Goal: Task Accomplishment & Management: Use online tool/utility

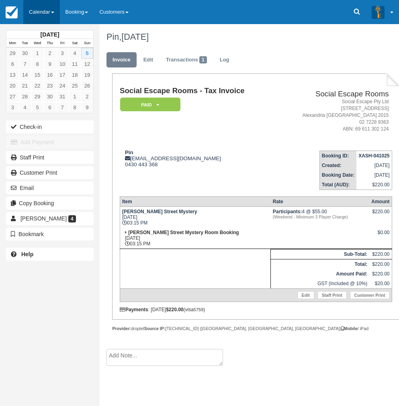
click at [38, 12] on link "Calendar" at bounding box center [41, 12] width 37 height 24
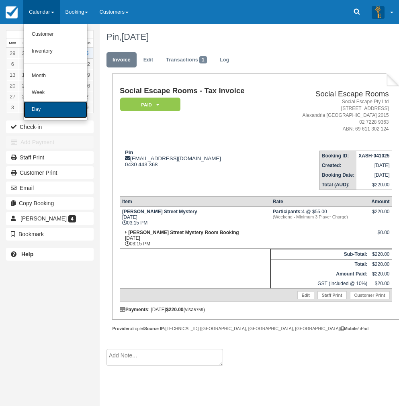
click at [36, 111] on link "Day" at bounding box center [55, 109] width 63 height 17
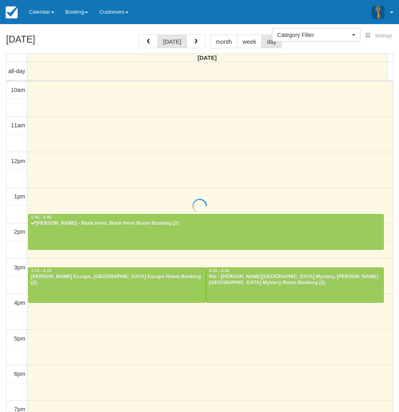
select select
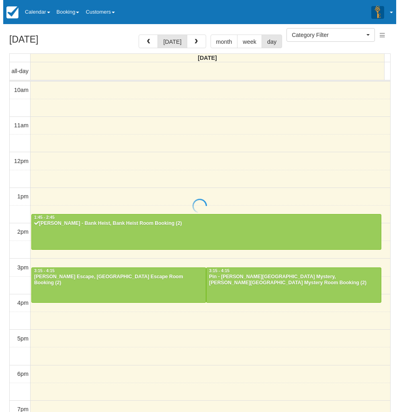
scroll to position [111, 0]
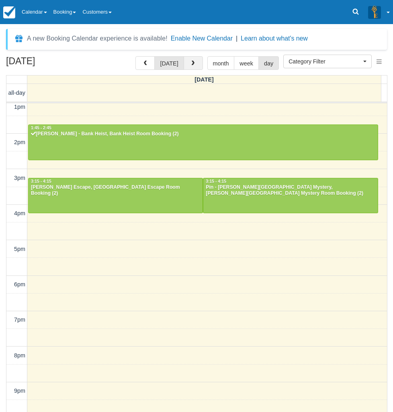
click at [190, 65] on span "button" at bounding box center [193, 64] width 6 height 6
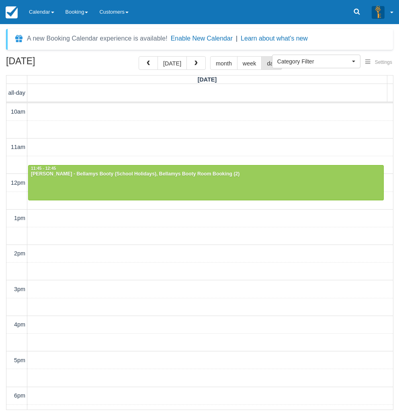
click at [1, 176] on div "[DATE] [DATE] month week day [DATE] all-day 10am 11am 12pm 1pm 2pm 3pm 4pm 5pm …" at bounding box center [199, 233] width 399 height 354
click at [35, 8] on link "Calendar" at bounding box center [41, 12] width 37 height 24
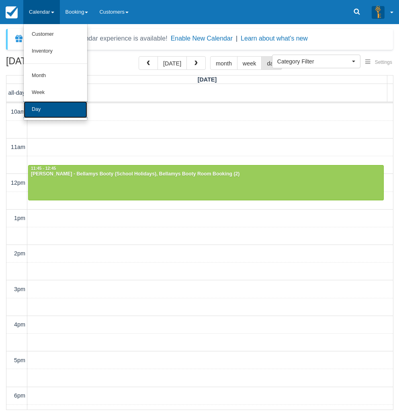
click at [50, 112] on link "Day" at bounding box center [55, 109] width 63 height 17
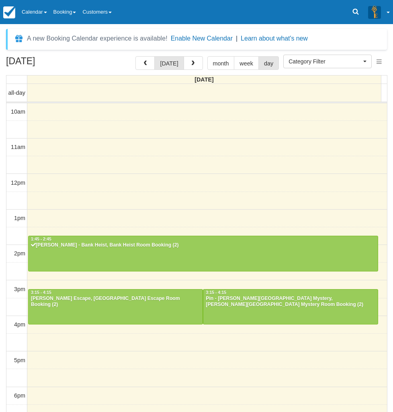
select select
